Goal: Task Accomplishment & Management: Use online tool/utility

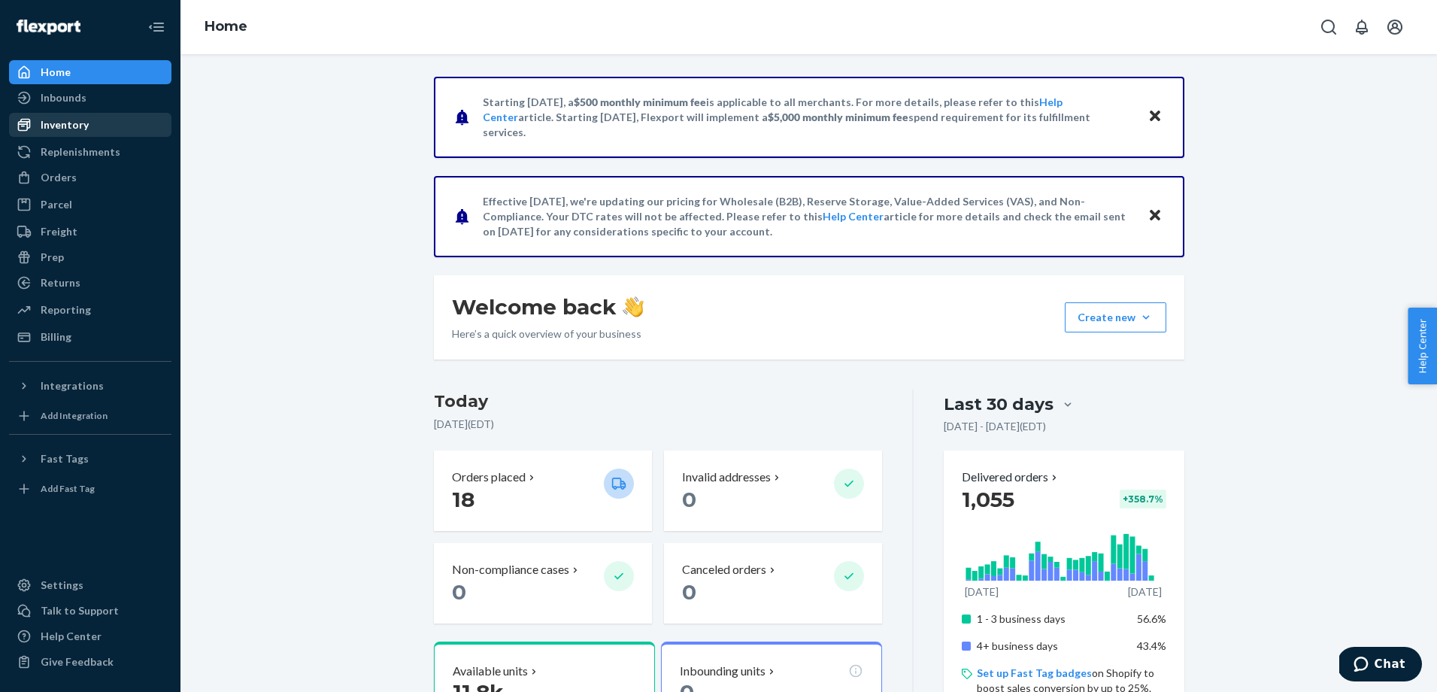
click at [92, 130] on div "Inventory" at bounding box center [90, 124] width 159 height 21
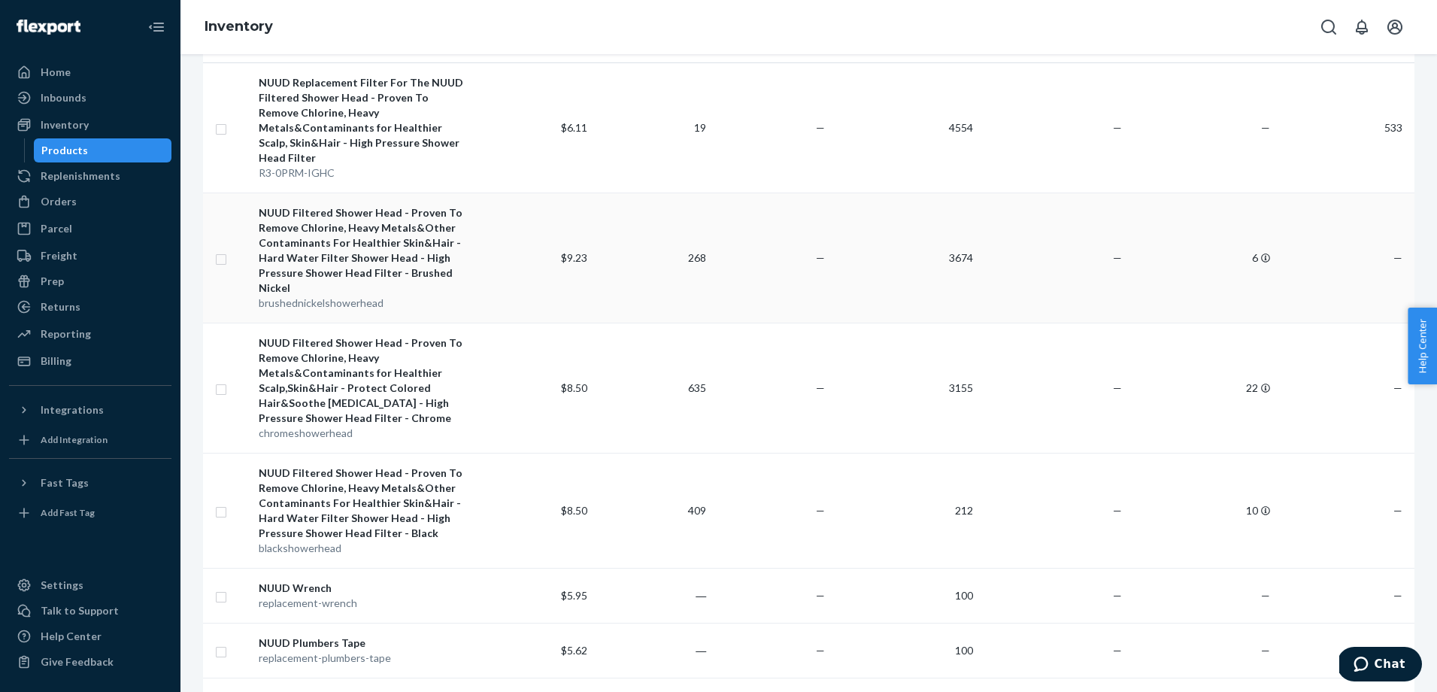
scroll to position [272, 0]
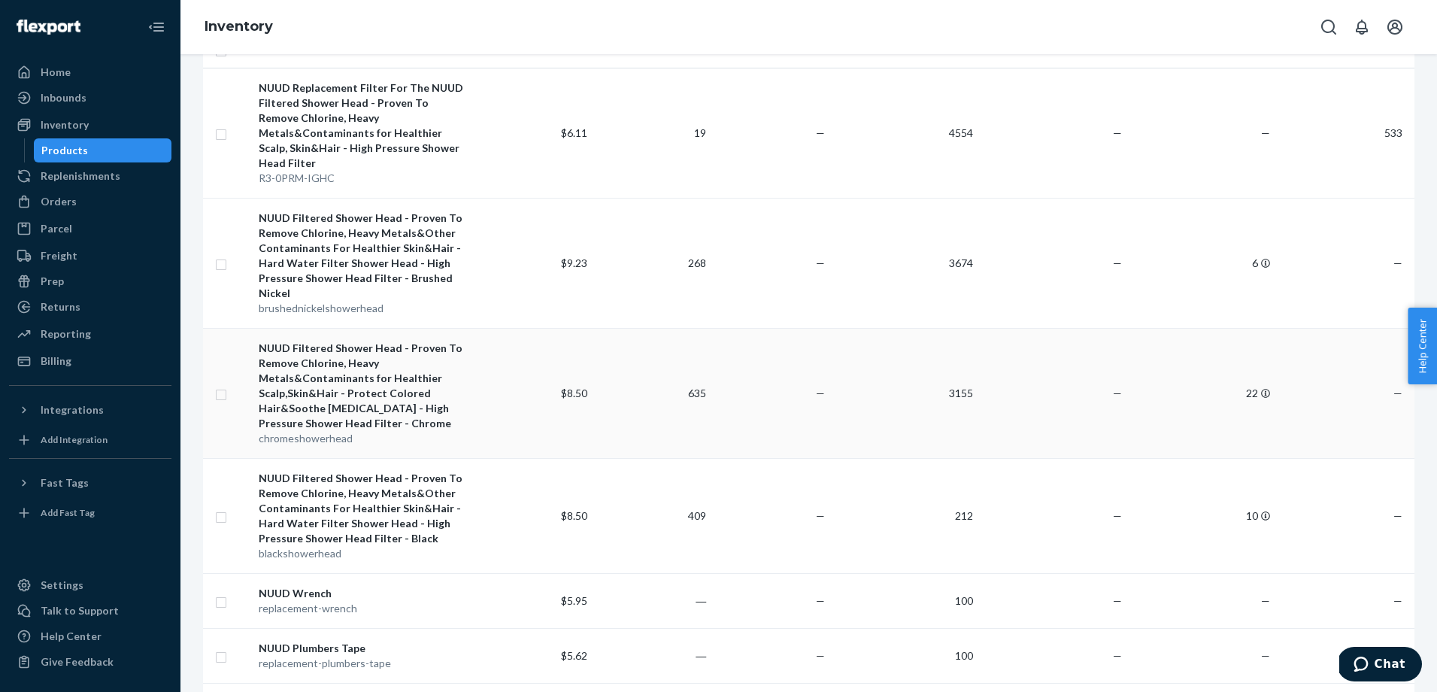
click at [626, 344] on td "635" at bounding box center [652, 393] width 119 height 130
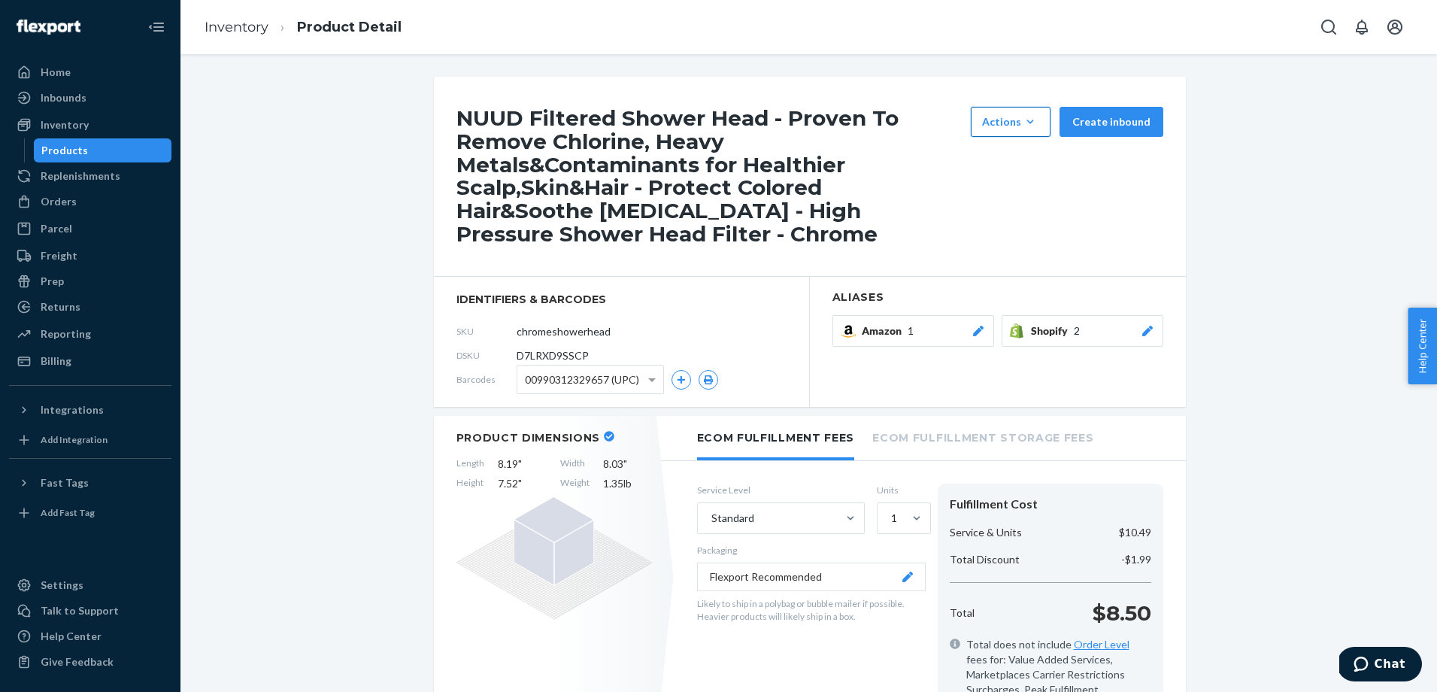
click at [1047, 114] on button "Actions Hide Request removal" at bounding box center [1011, 122] width 80 height 30
click at [926, 256] on div "NUUD Filtered Shower Head - Proven To Remove Chlorine, Heavy Metals&Contaminant…" at bounding box center [810, 177] width 752 height 200
click at [96, 191] on div "Orders" at bounding box center [90, 201] width 159 height 21
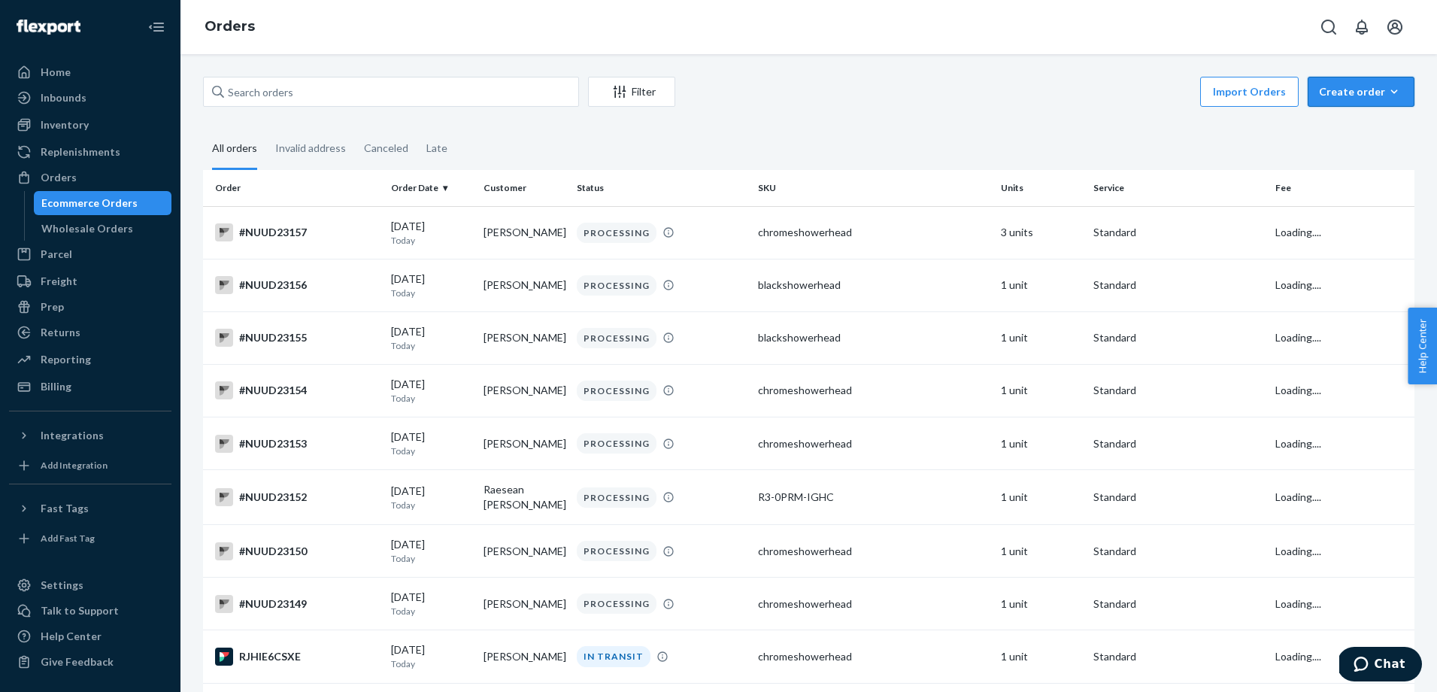
click at [1343, 96] on div "Create order" at bounding box center [1361, 91] width 84 height 15
click at [1354, 123] on span "Ecommerce order" at bounding box center [1370, 128] width 93 height 11
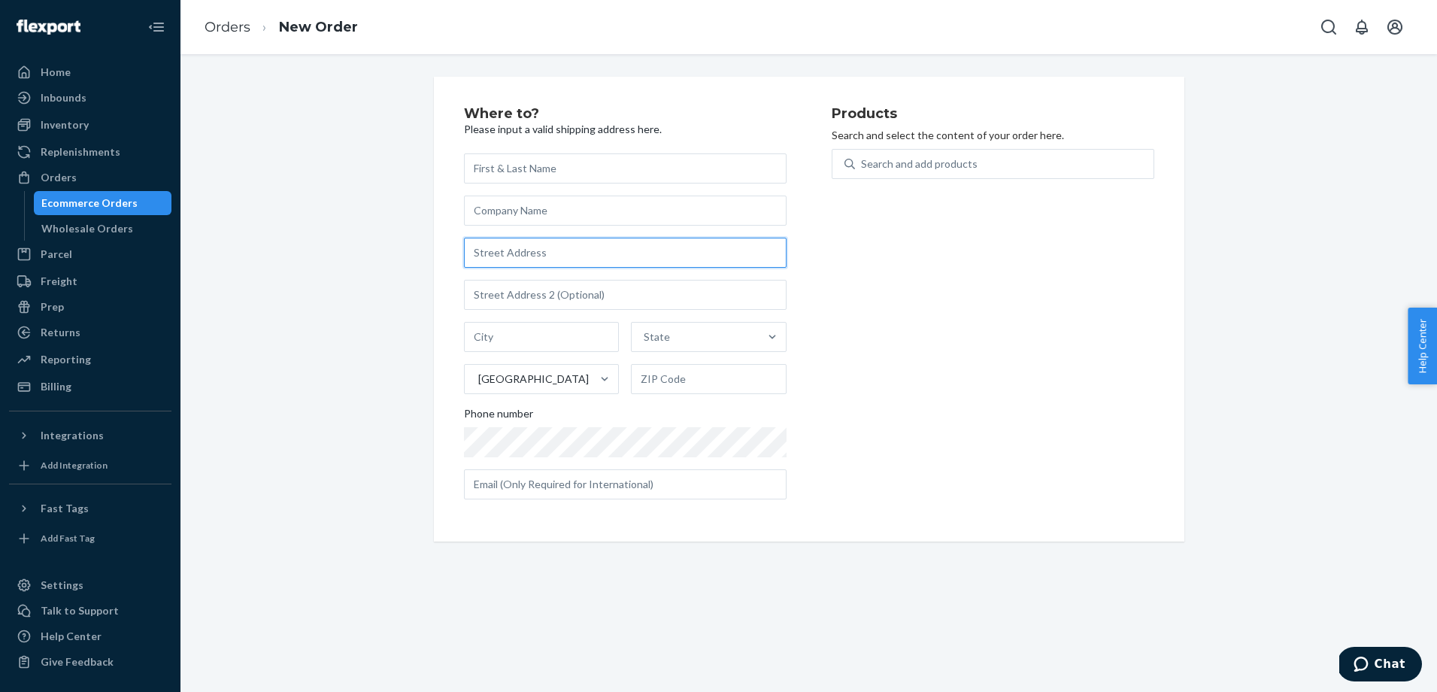
click at [514, 256] on input "text" at bounding box center [625, 253] width 323 height 30
paste input "[GEOGRAPHIC_DATA]"
type input "[STREET_ADDRESS]"
type input "Wasilla"
type input "99623"
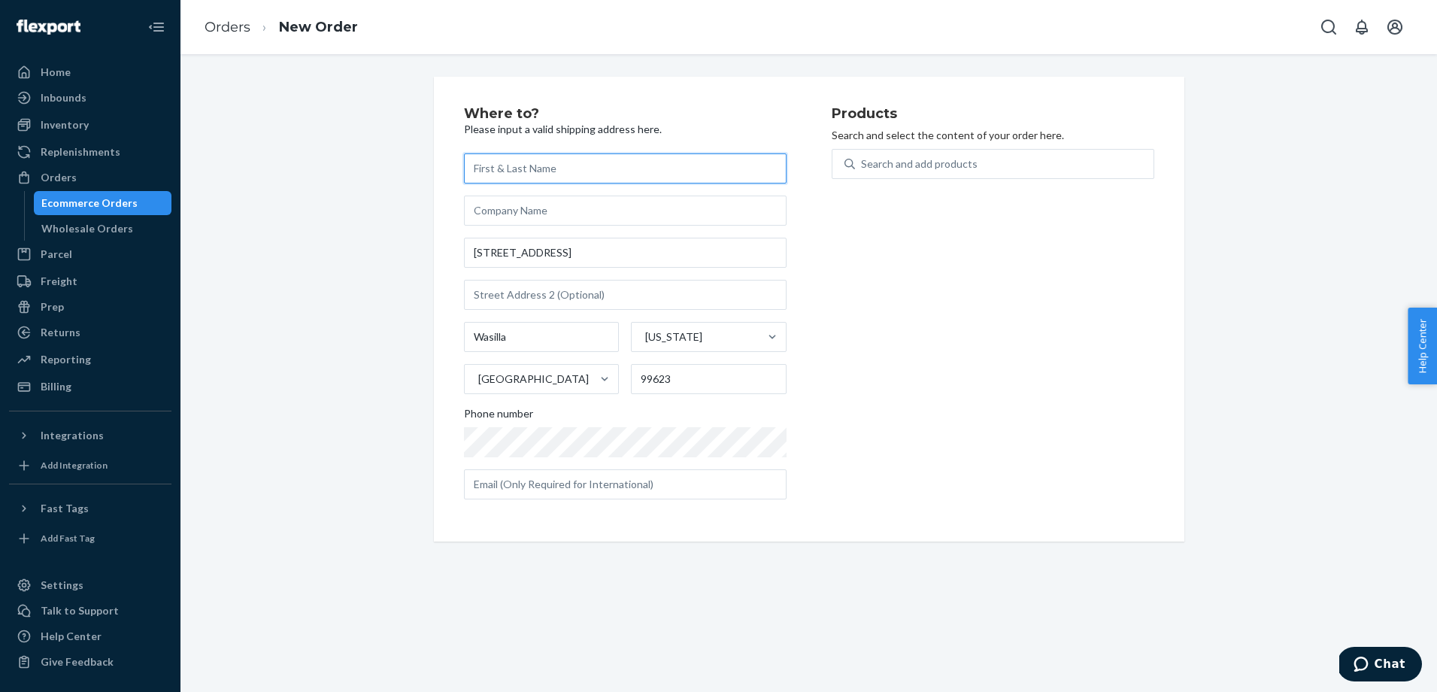
click at [550, 171] on input "text" at bounding box center [625, 168] width 323 height 30
click at [957, 166] on div "Search and add products" at bounding box center [919, 163] width 117 height 15
click at [863, 166] on input "Search and add products" at bounding box center [862, 163] width 2 height 15
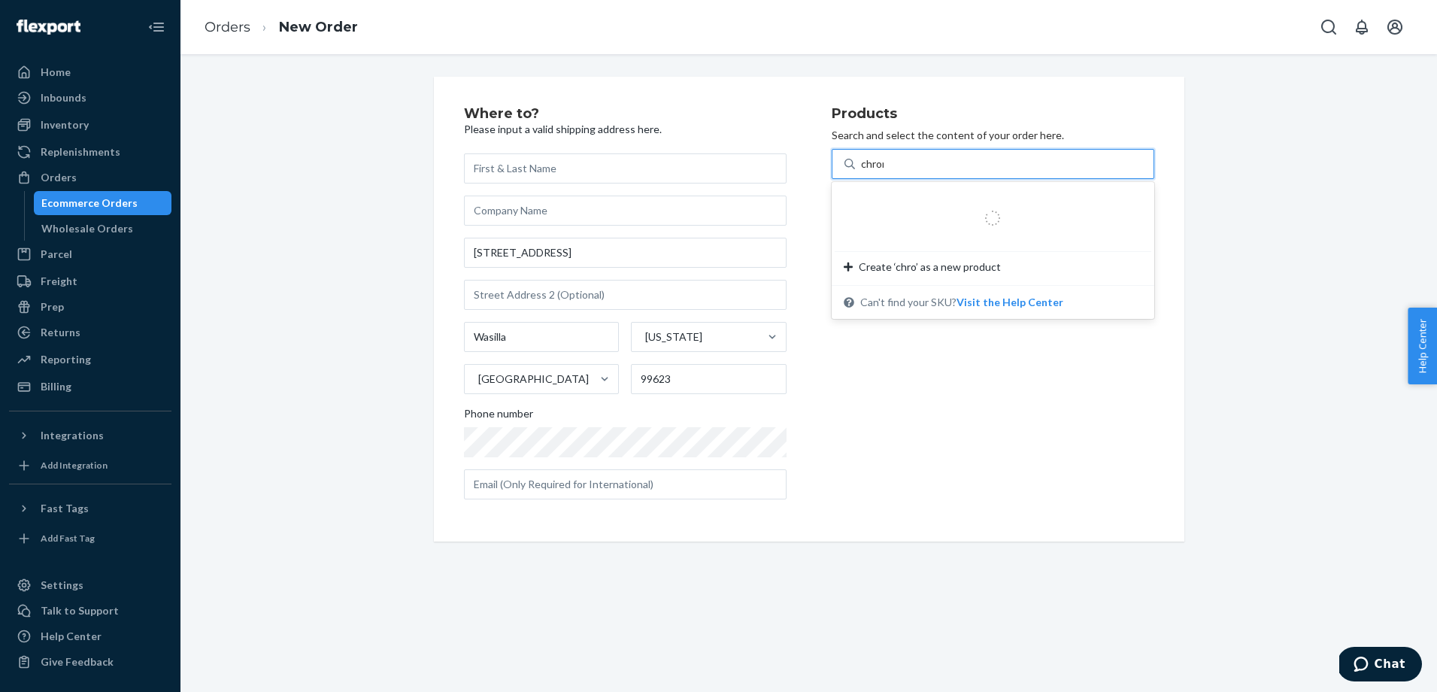
type input "chrome"
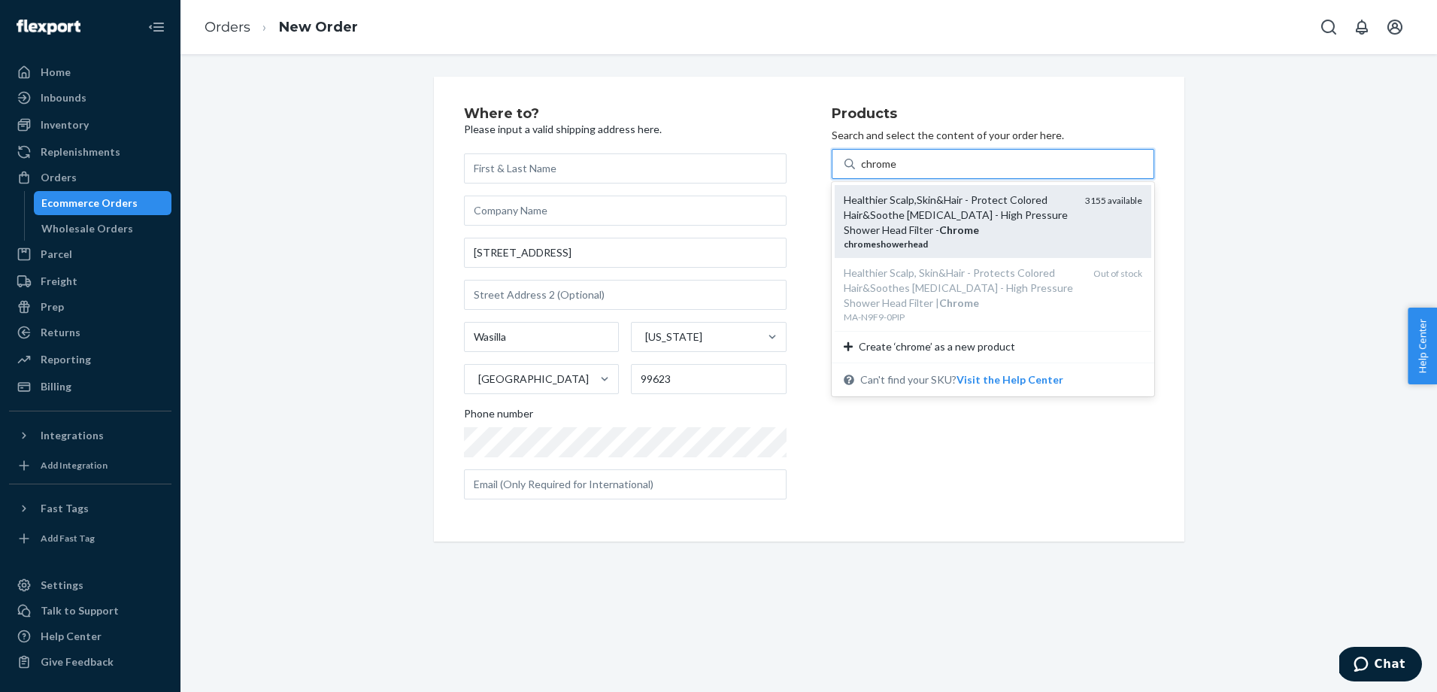
click at [968, 217] on div "Healthier Scalp,Skin&Hair - Protect Colored Hair&Soothe [MEDICAL_DATA] - High P…" at bounding box center [958, 215] width 229 height 45
click at [898, 171] on input "chrome" at bounding box center [879, 163] width 37 height 15
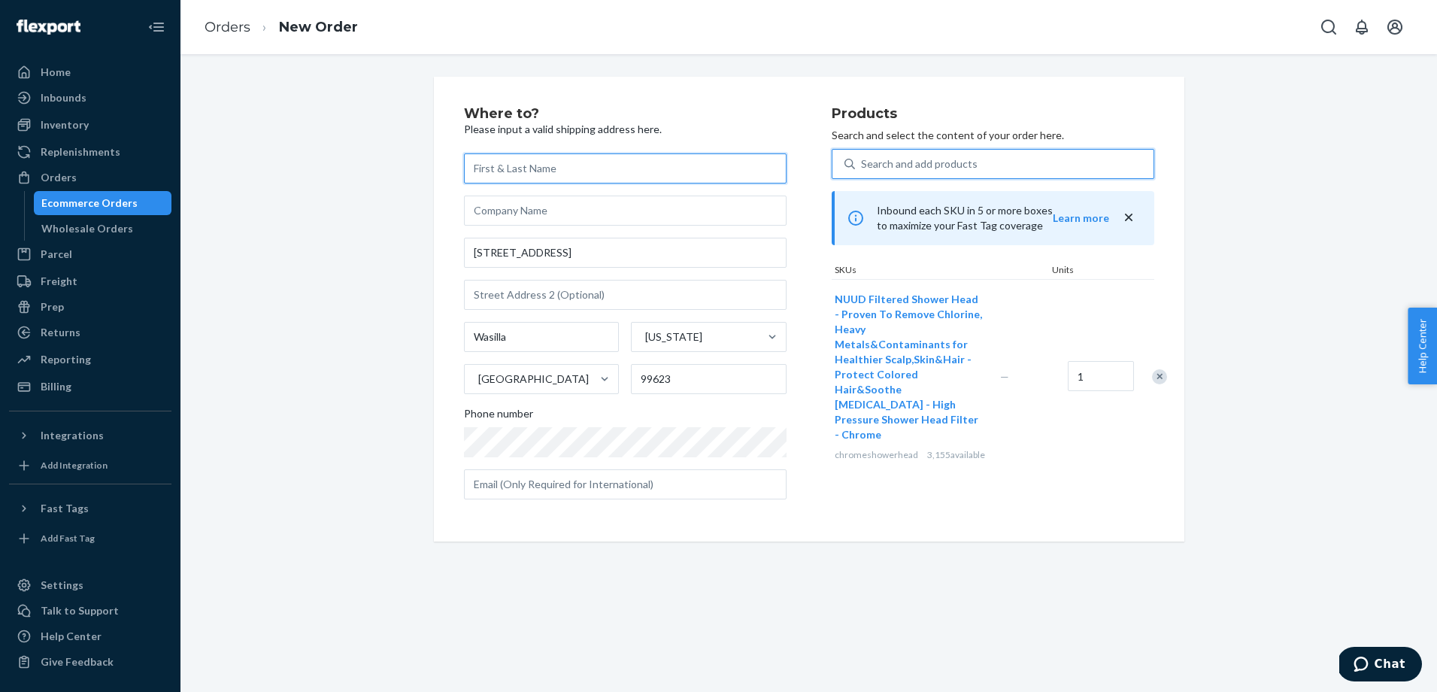
click at [557, 174] on input "text" at bounding box center [625, 168] width 323 height 30
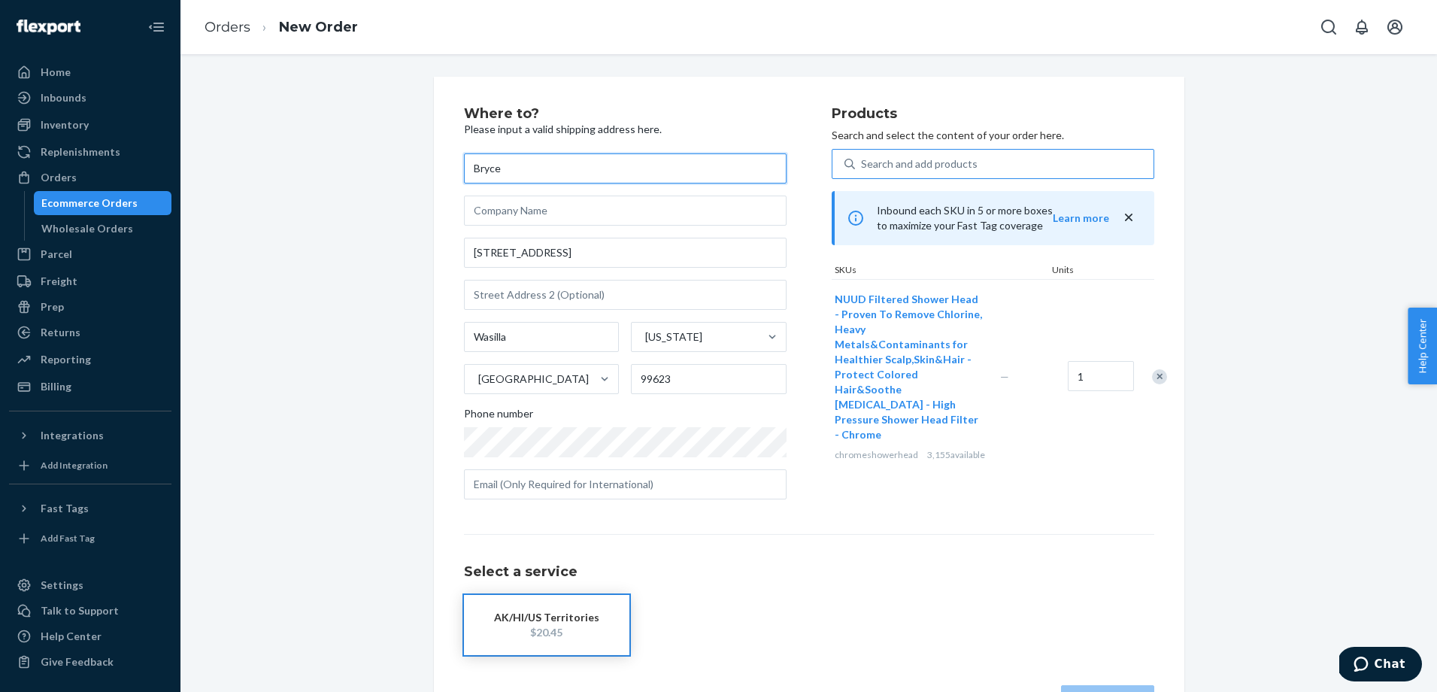
type input "Bryce"
click at [560, 213] on input "text" at bounding box center [625, 211] width 323 height 30
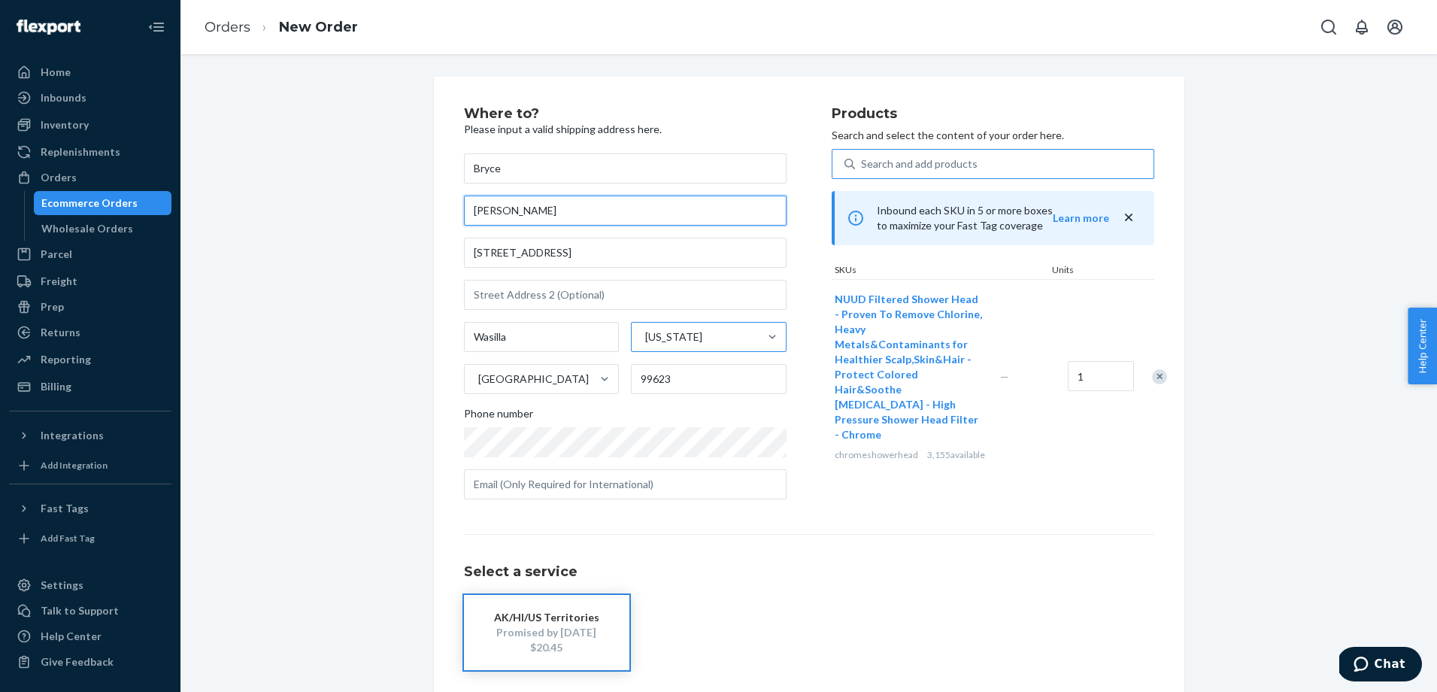
scroll to position [68, 0]
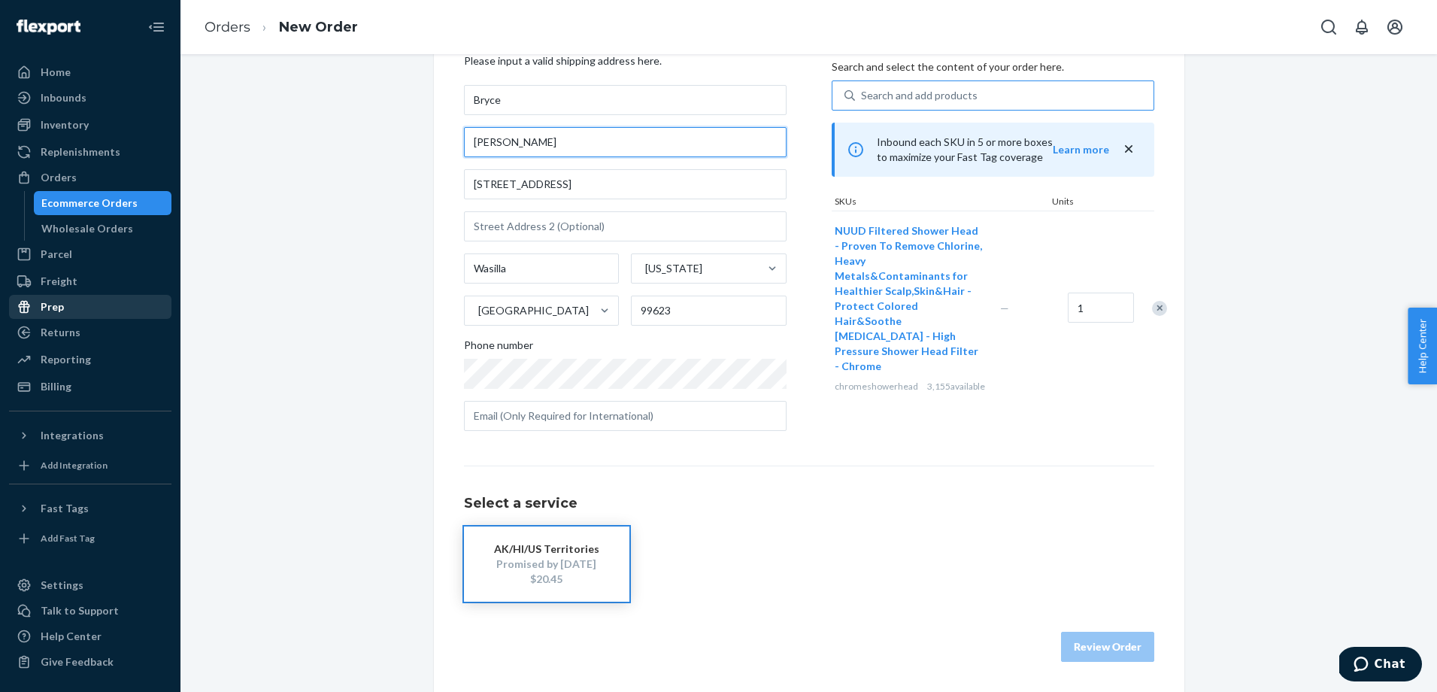
type input "[PERSON_NAME]"
